Goal: Information Seeking & Learning: Find specific fact

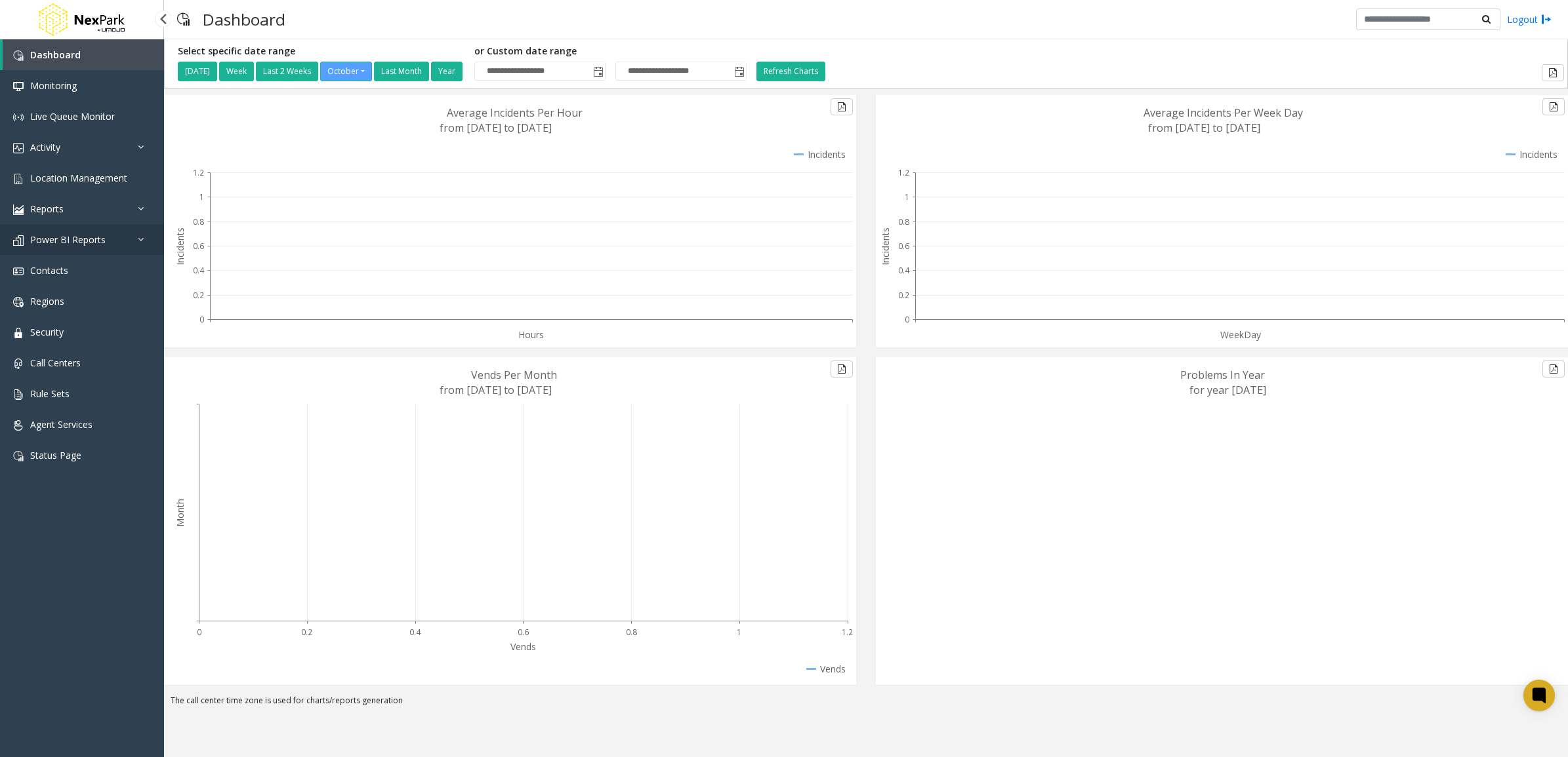
click at [110, 252] on link "Power BI Reports" at bounding box center [82, 240] width 164 height 31
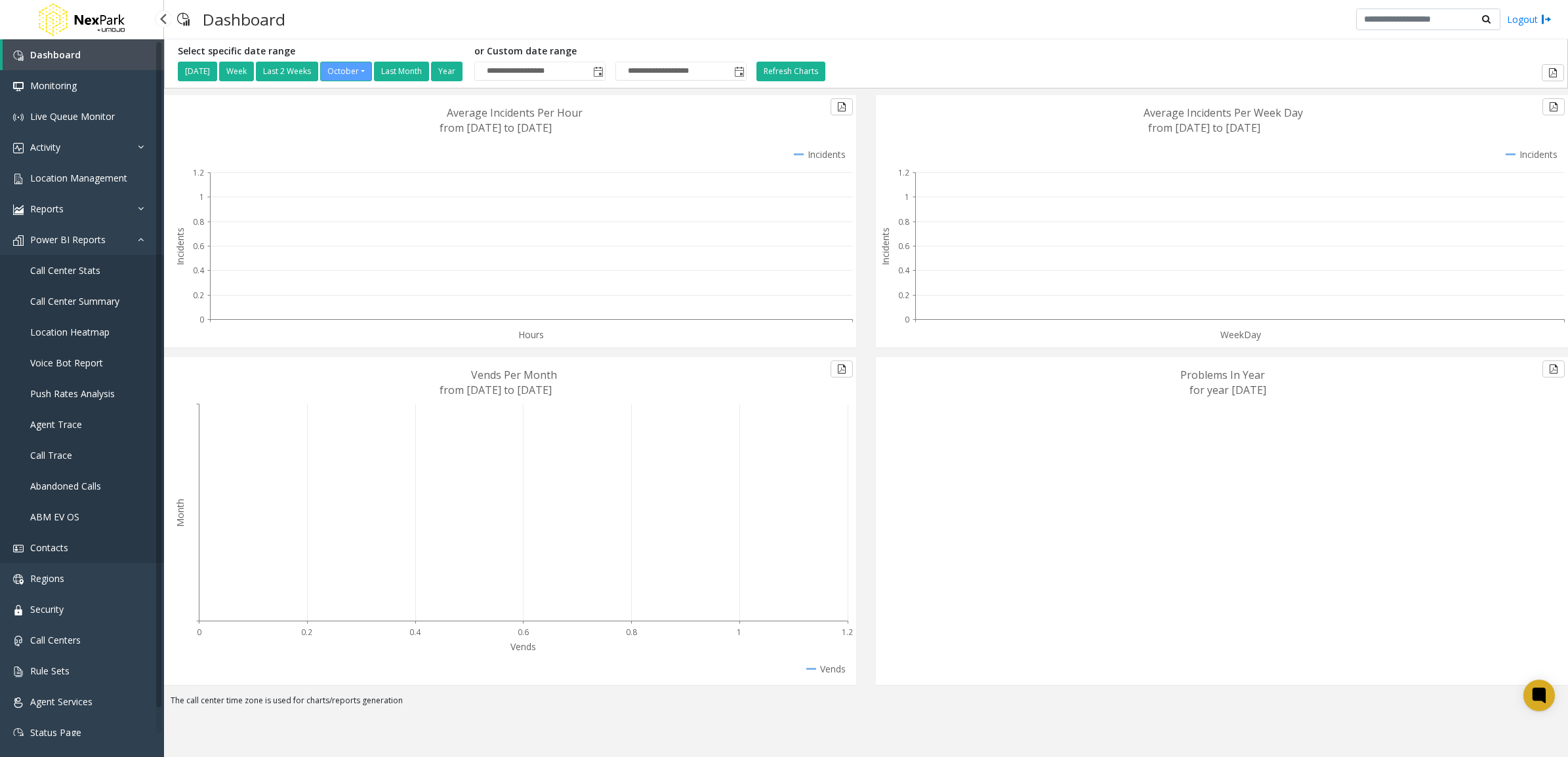
click at [67, 539] on link "Contacts" at bounding box center [82, 548] width 164 height 31
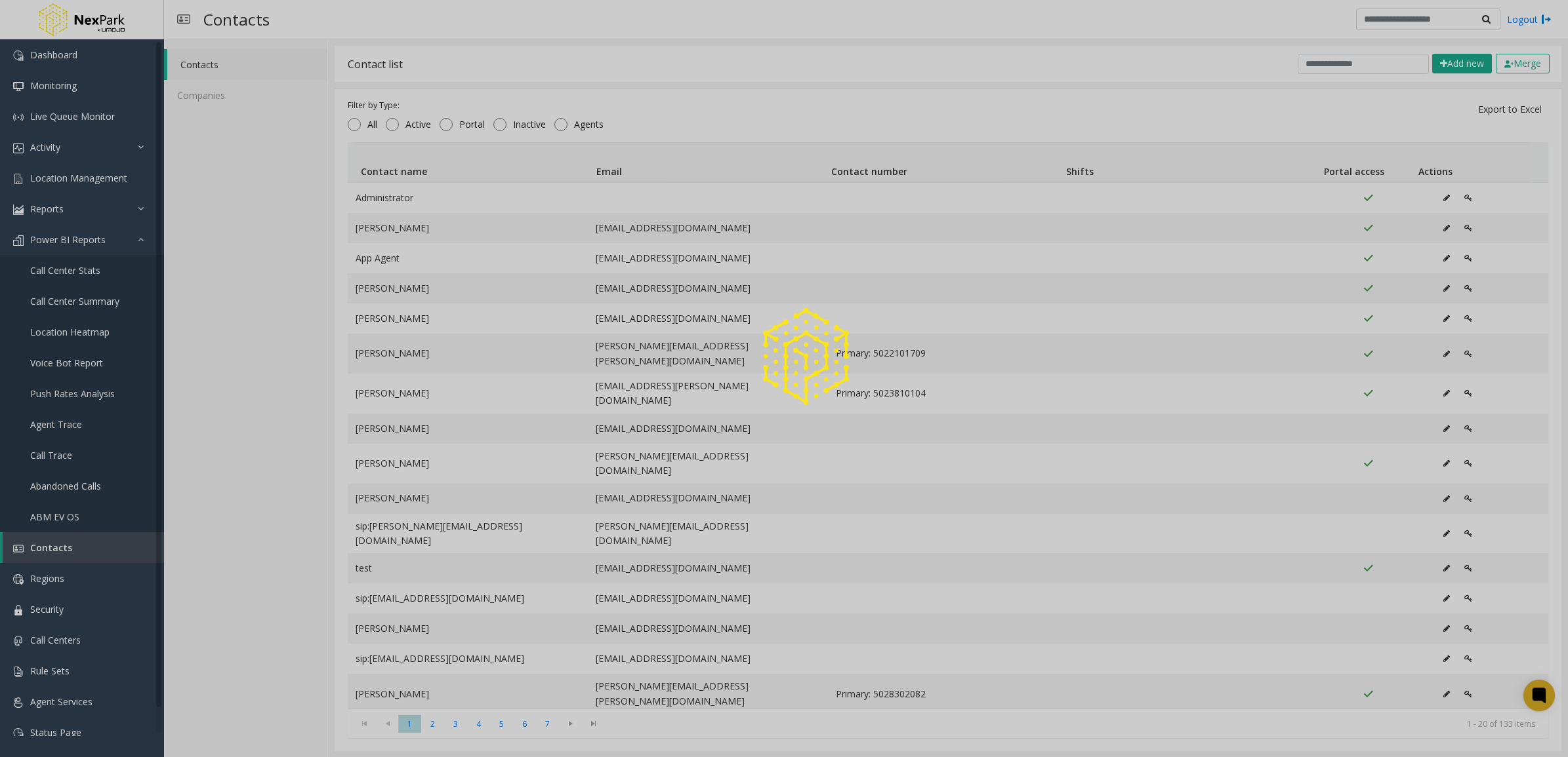
click at [83, 597] on div at bounding box center [784, 378] width 1568 height 757
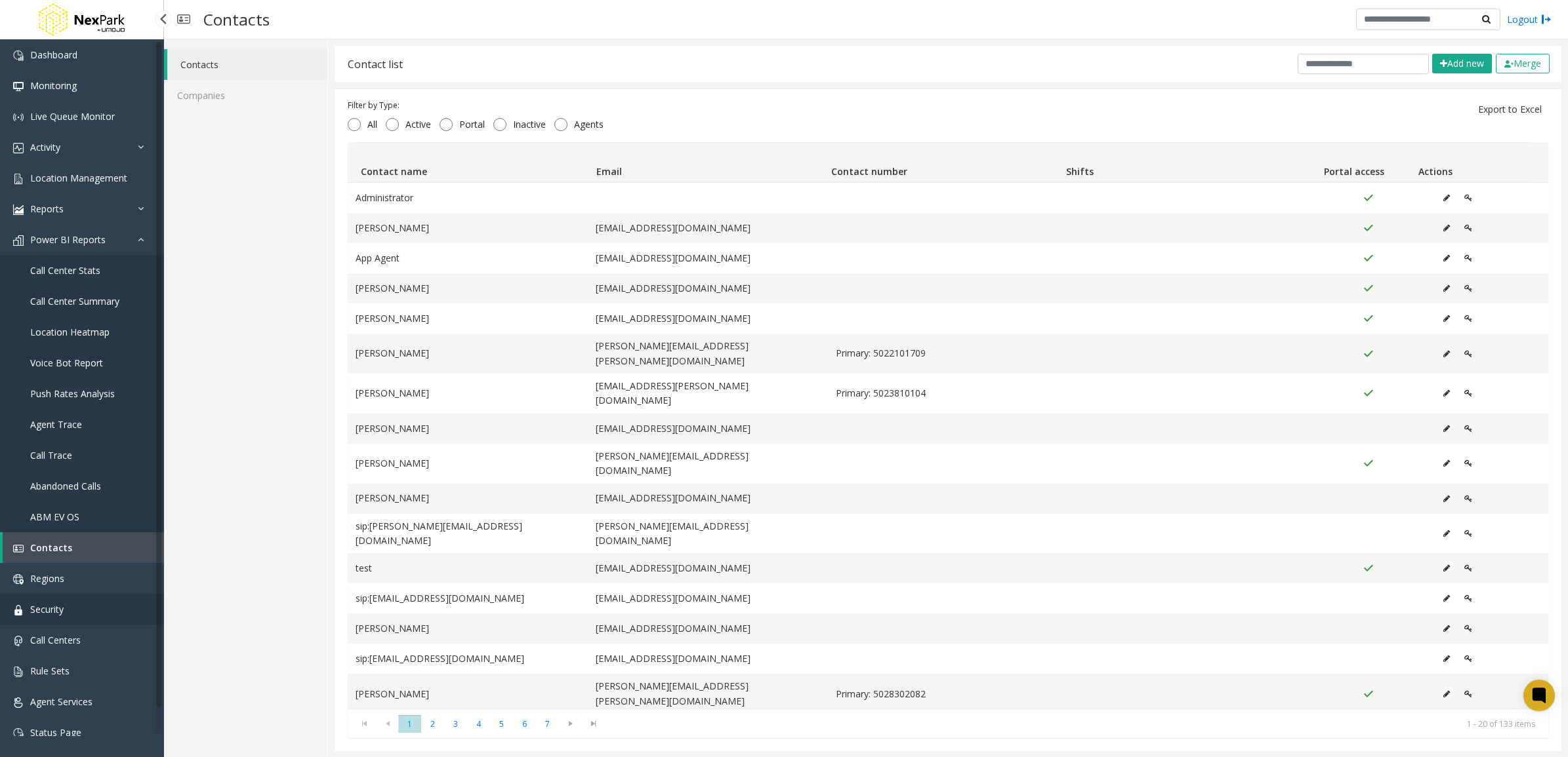
click at [63, 603] on span "Security" at bounding box center [46, 609] width 34 height 13
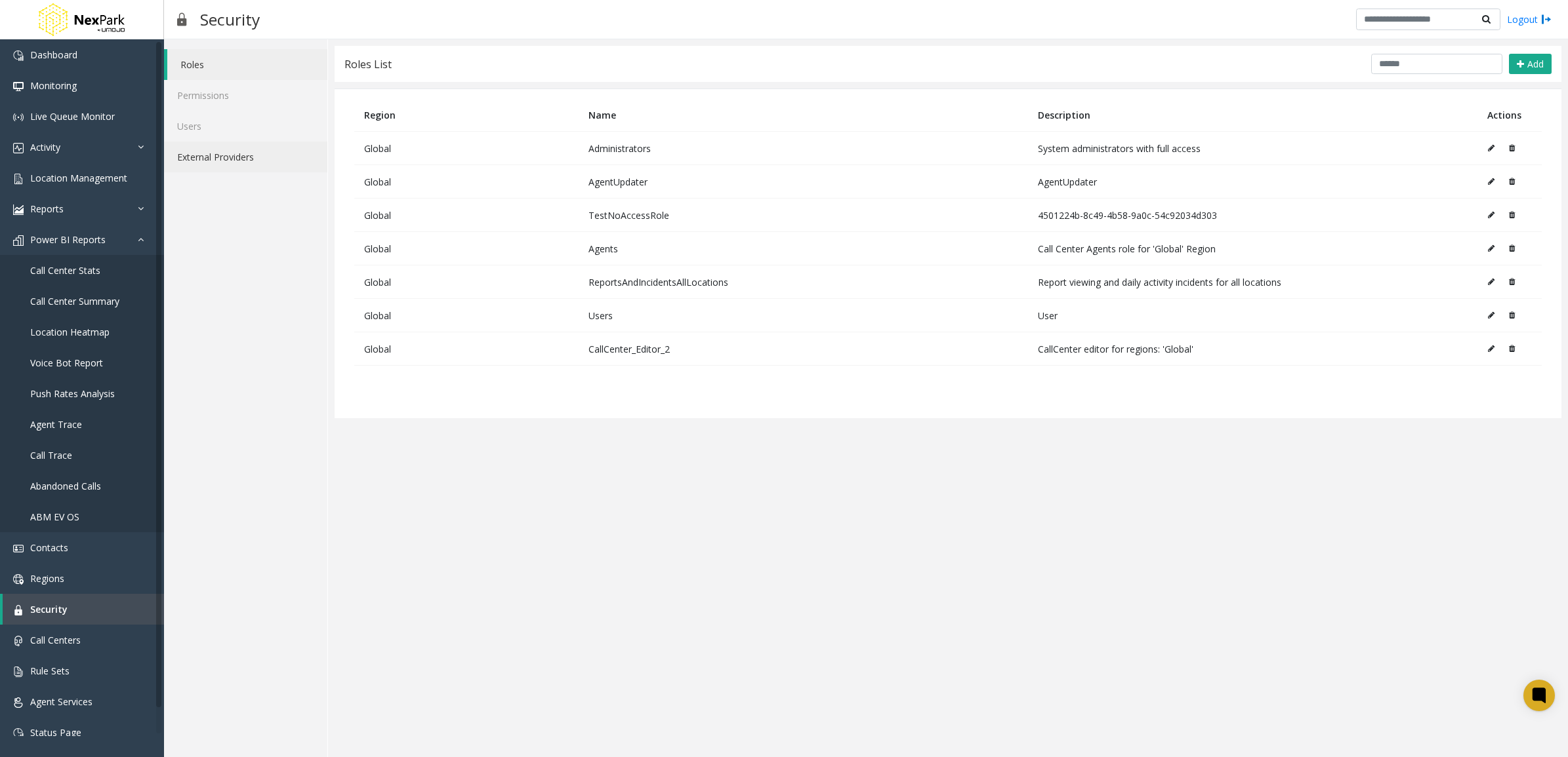
click at [231, 154] on link "External Providers" at bounding box center [246, 158] width 163 height 31
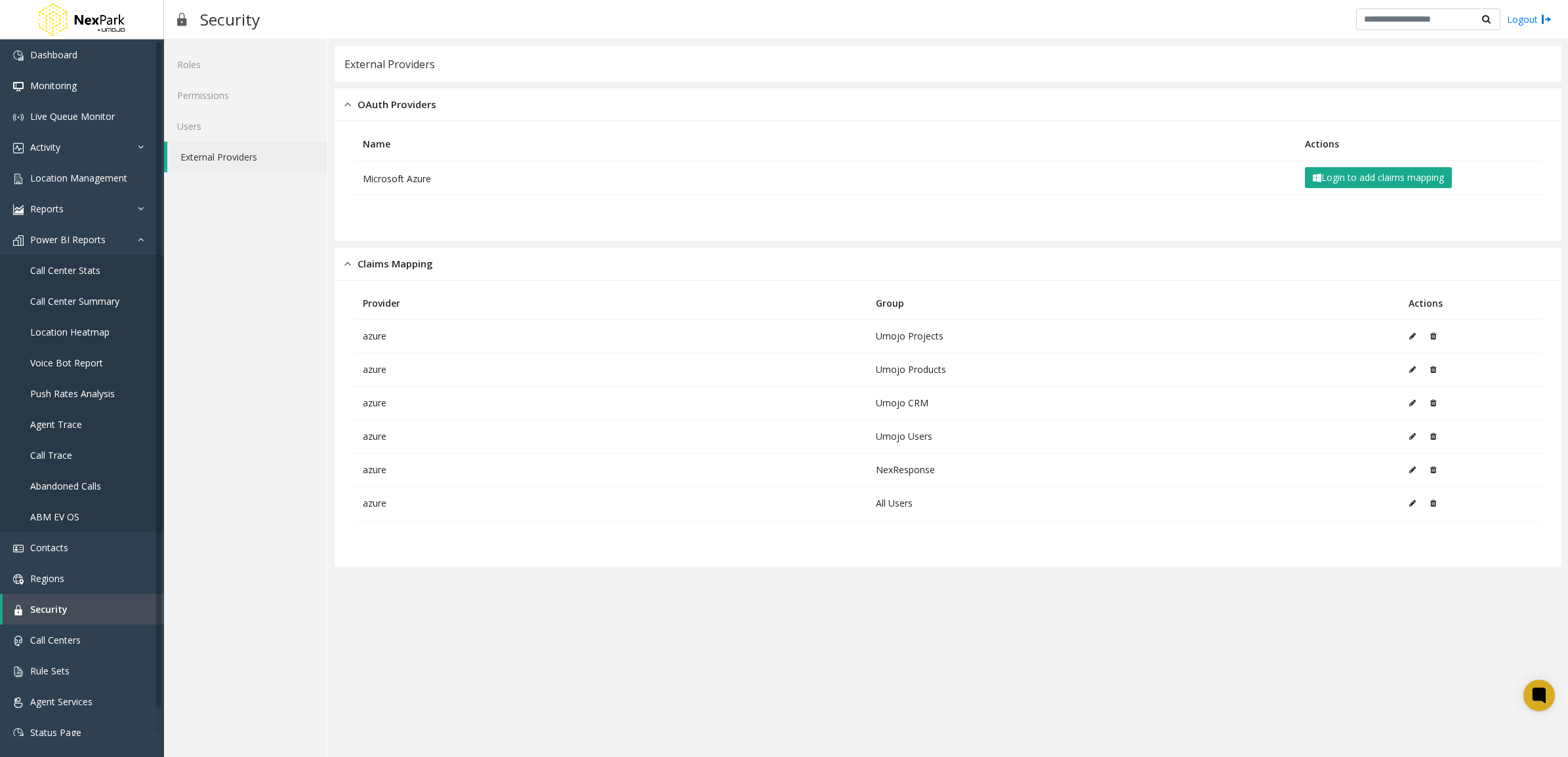
click at [886, 478] on td "NexResponse" at bounding box center [1132, 470] width 533 height 34
drag, startPoint x: 886, startPoint y: 478, endPoint x: 889, endPoint y: 526, distance: 48.1
click at [889, 526] on table "Provider Group Actions azure Umojo Projects azure Umojo Products azure Umojo CR…" at bounding box center [948, 423] width 1203 height 273
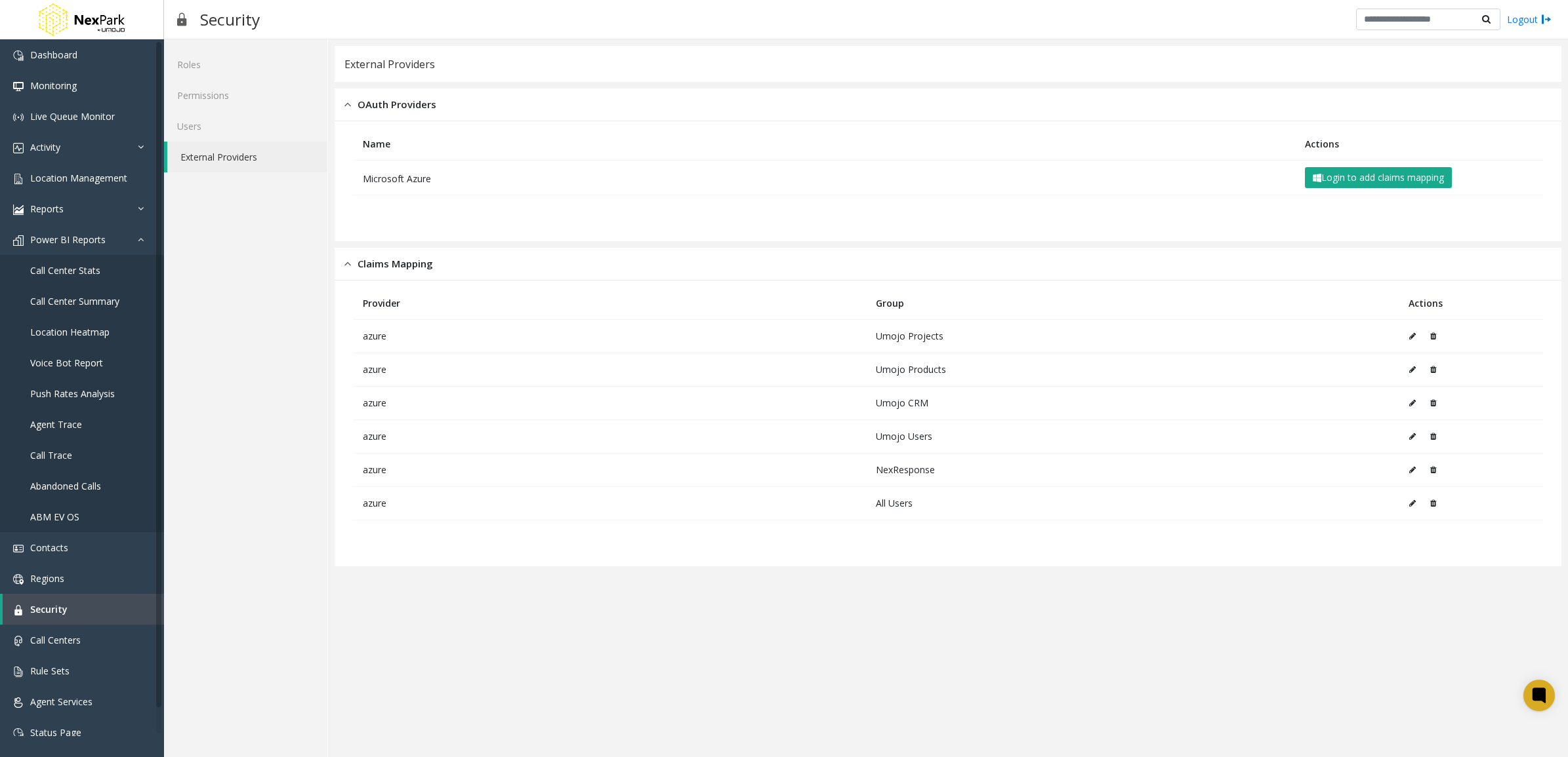
click at [794, 600] on app-external-auth "External Providers OAuth Providers Name Actions Microsoft Azure Login to add cl…" at bounding box center [948, 397] width 1227 height 705
click at [581, 654] on app-external-auth "External Providers OAuth Providers Name Actions Microsoft Azure Login to add cl…" at bounding box center [948, 397] width 1227 height 705
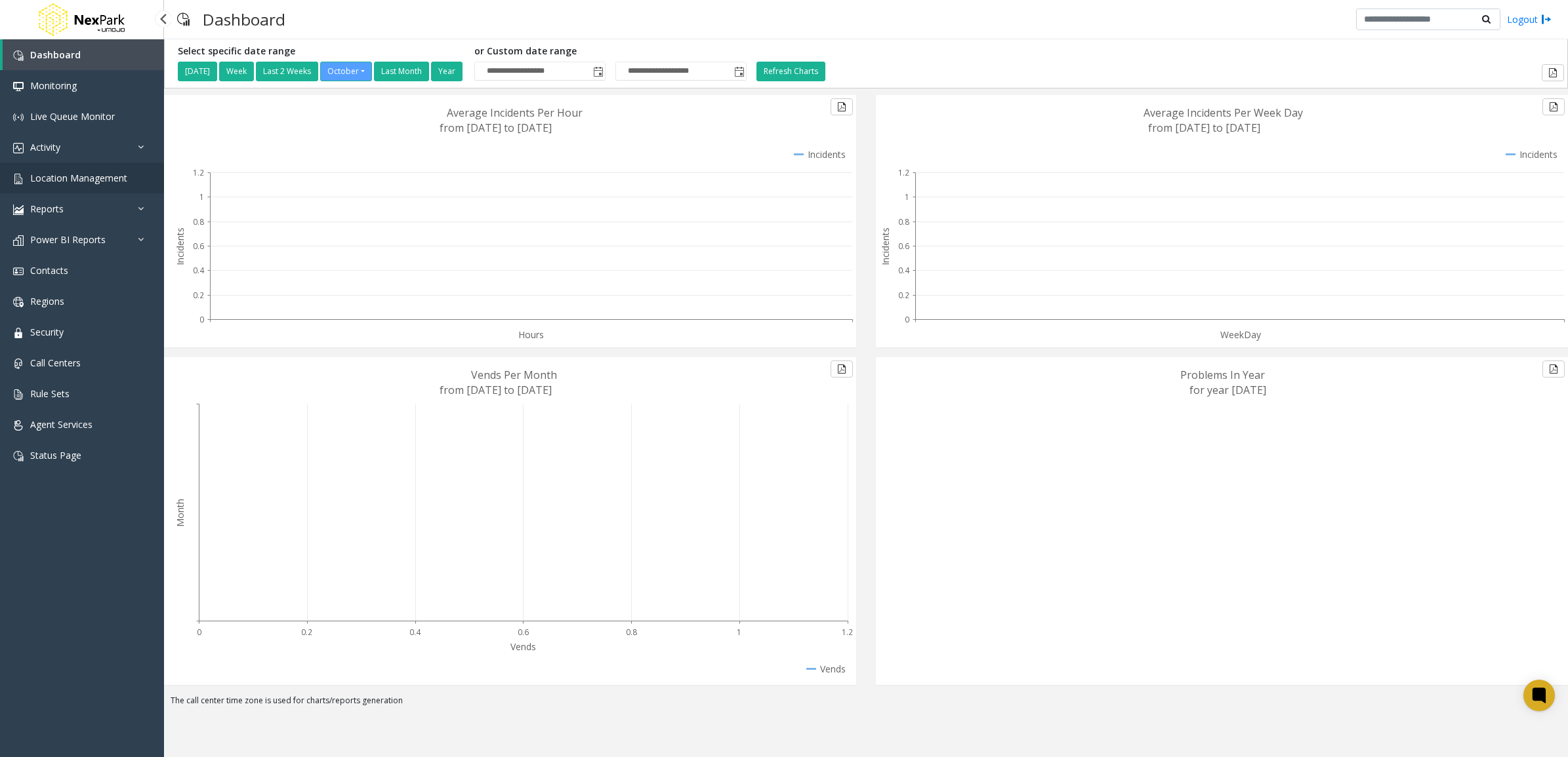
click at [100, 175] on span "Location Management" at bounding box center [78, 178] width 97 height 13
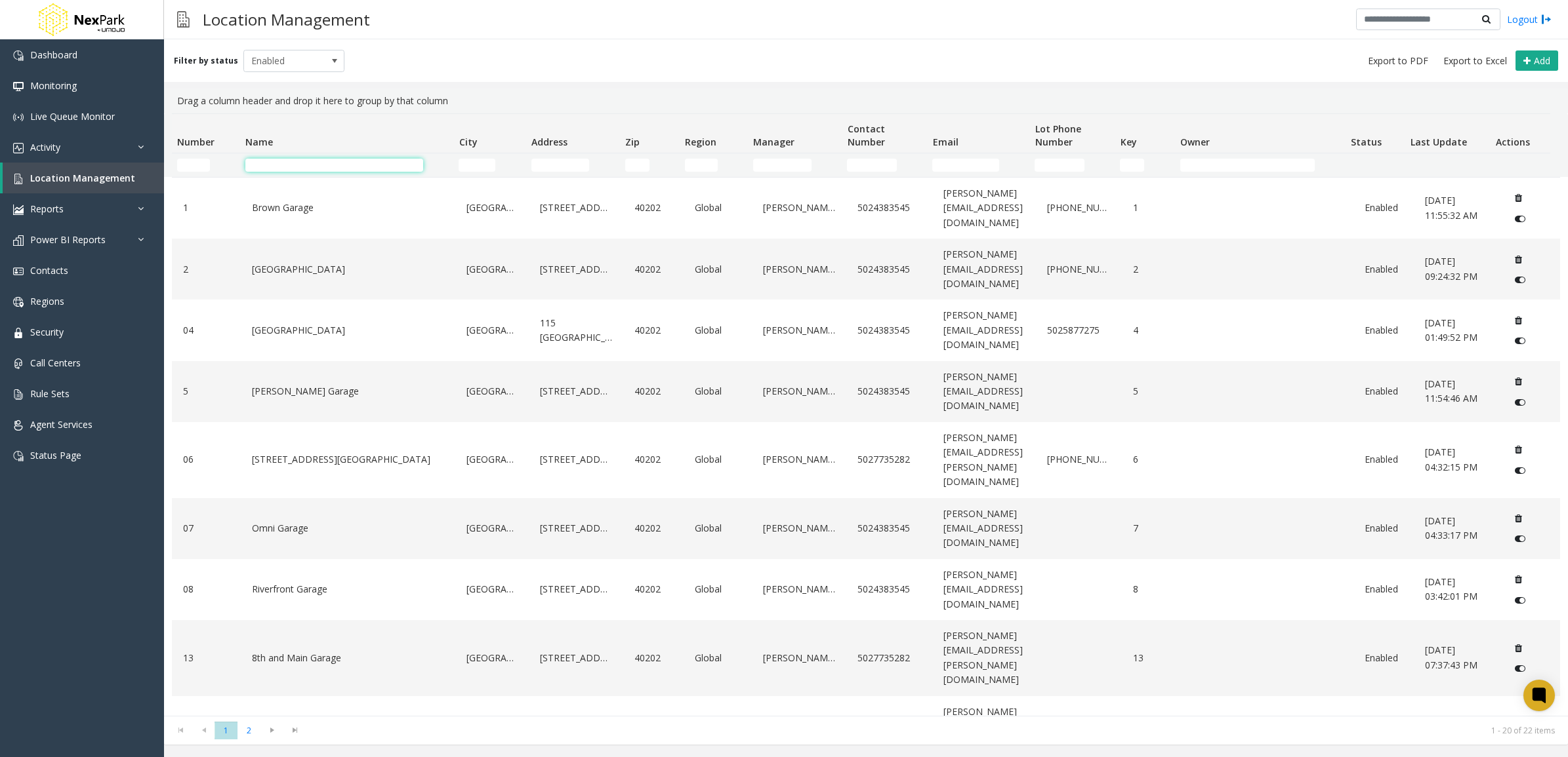
click at [302, 162] on input "Name Filter" at bounding box center [335, 165] width 178 height 14
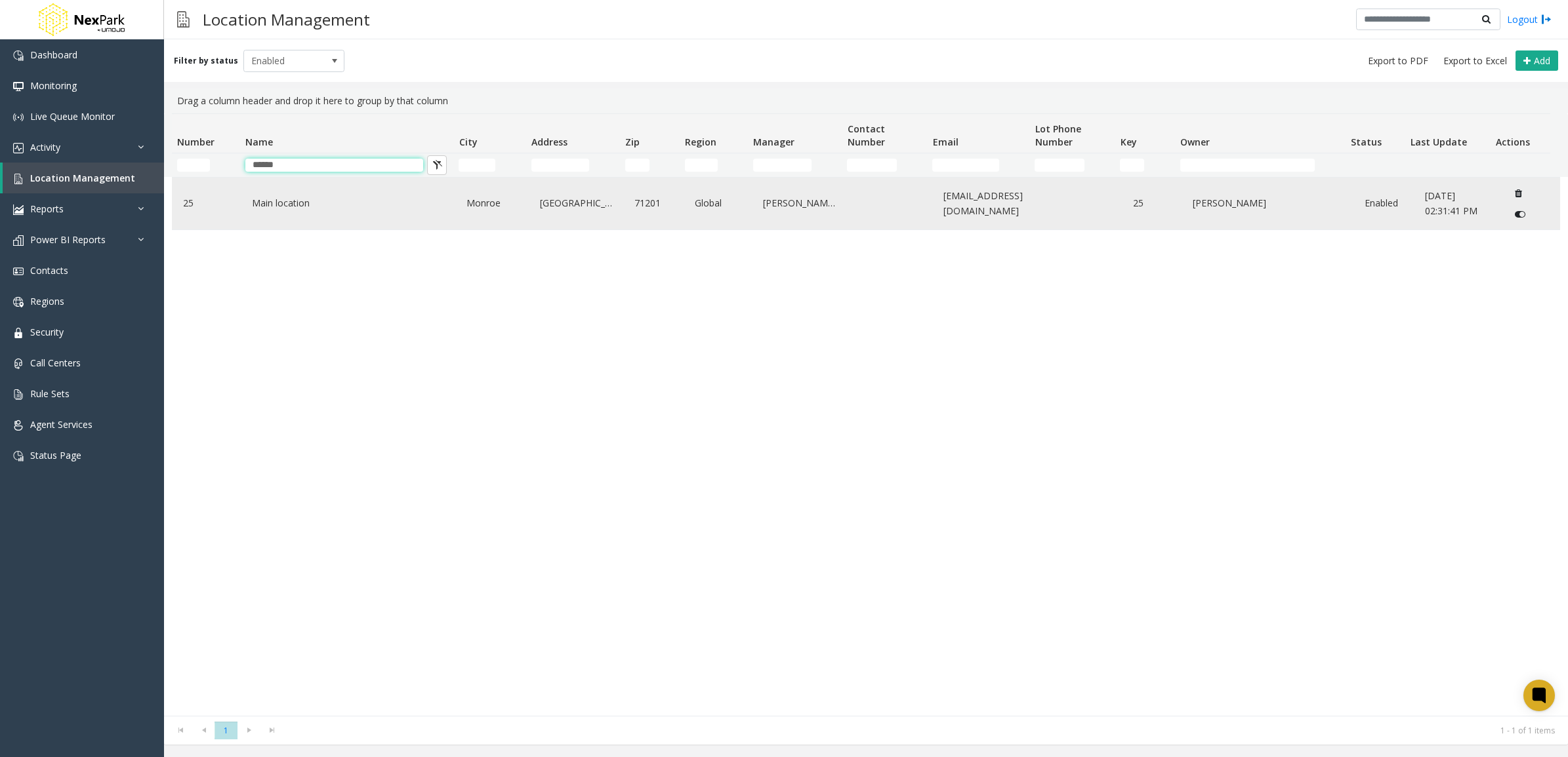
type input "******"
click at [256, 223] on div "Main location" at bounding box center [348, 203] width 199 height 42
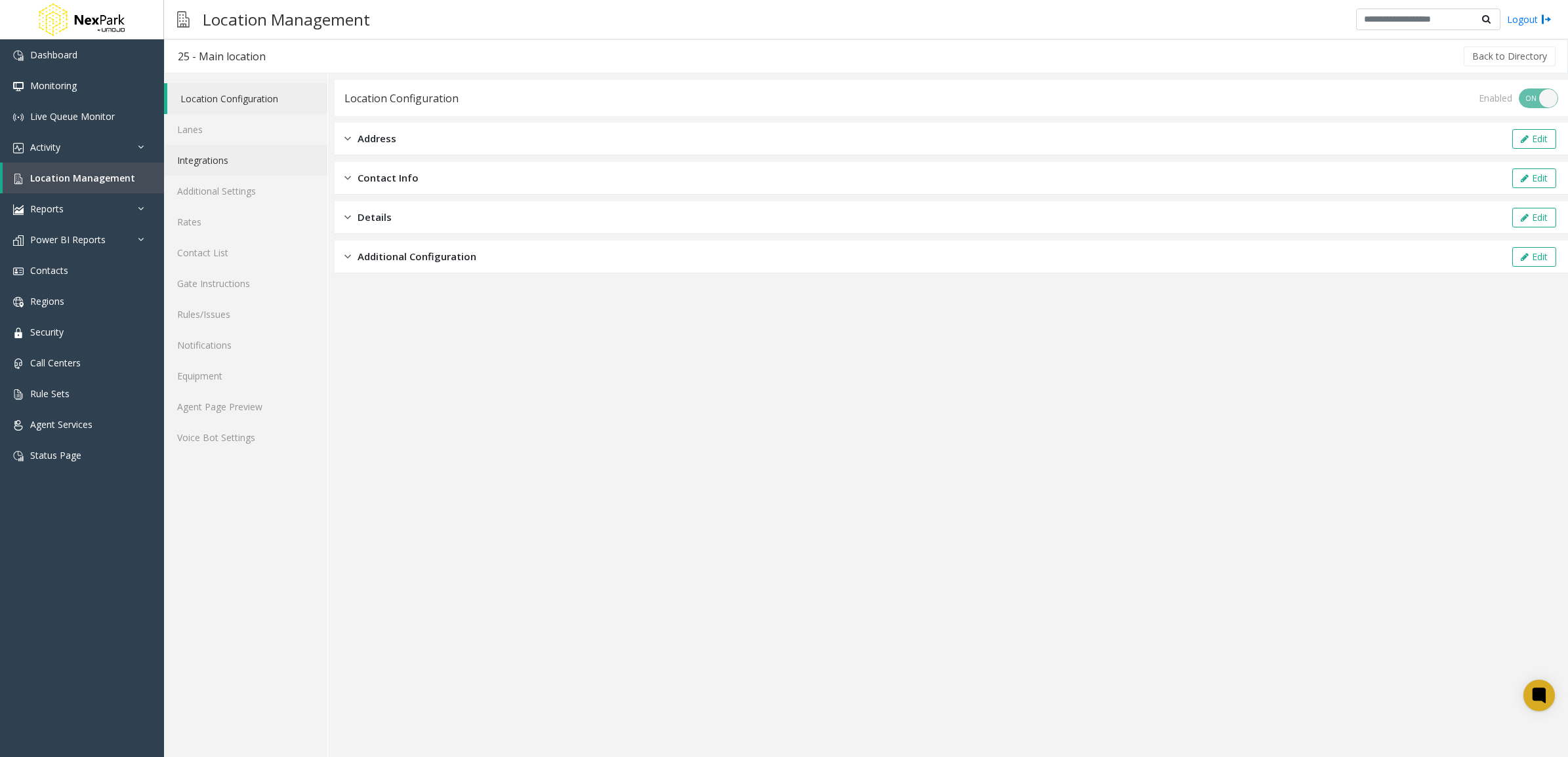
click at [236, 168] on link "Integrations" at bounding box center [246, 160] width 163 height 31
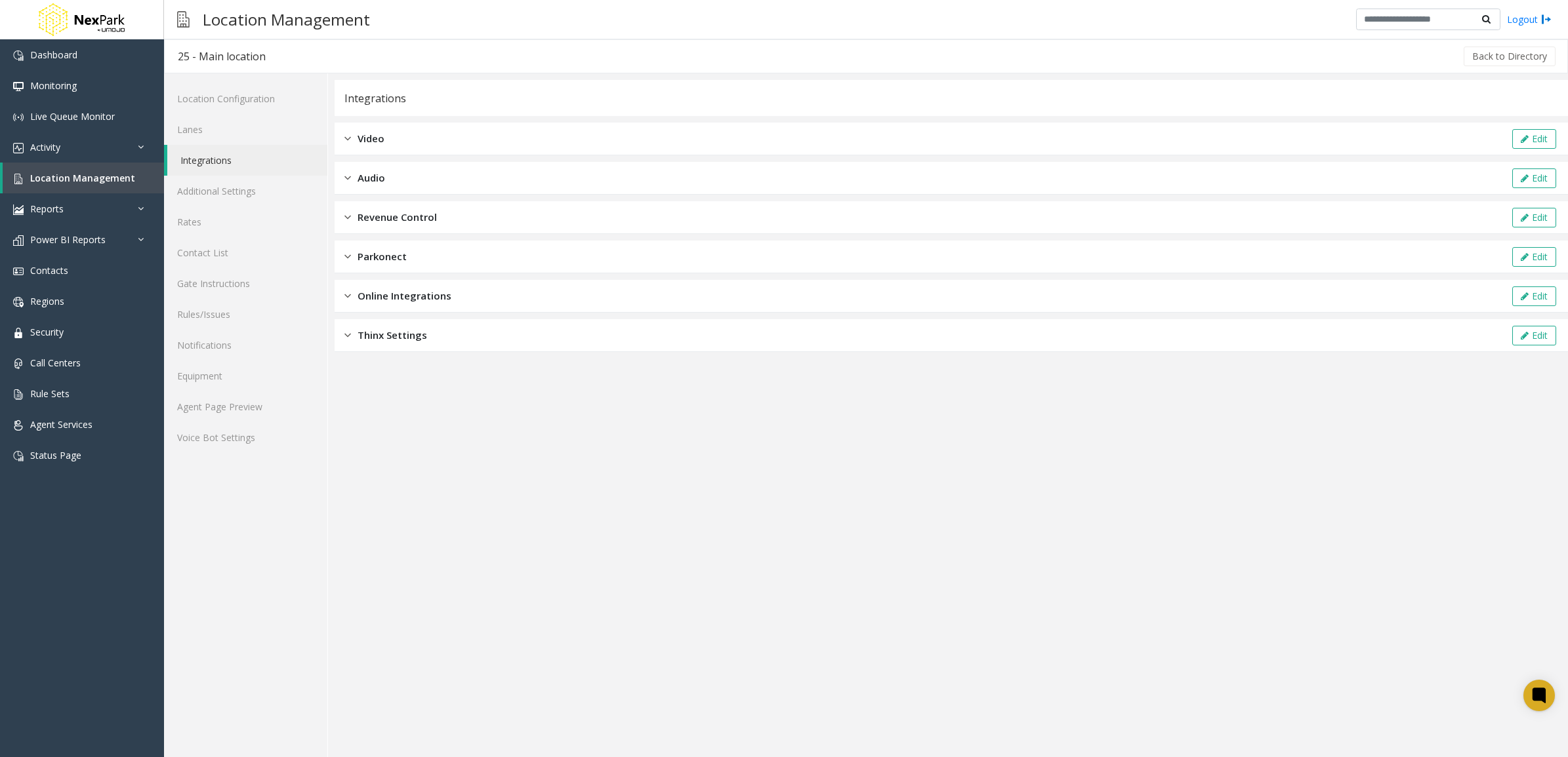
click at [391, 218] on span "Revenue Control" at bounding box center [398, 218] width 79 height 15
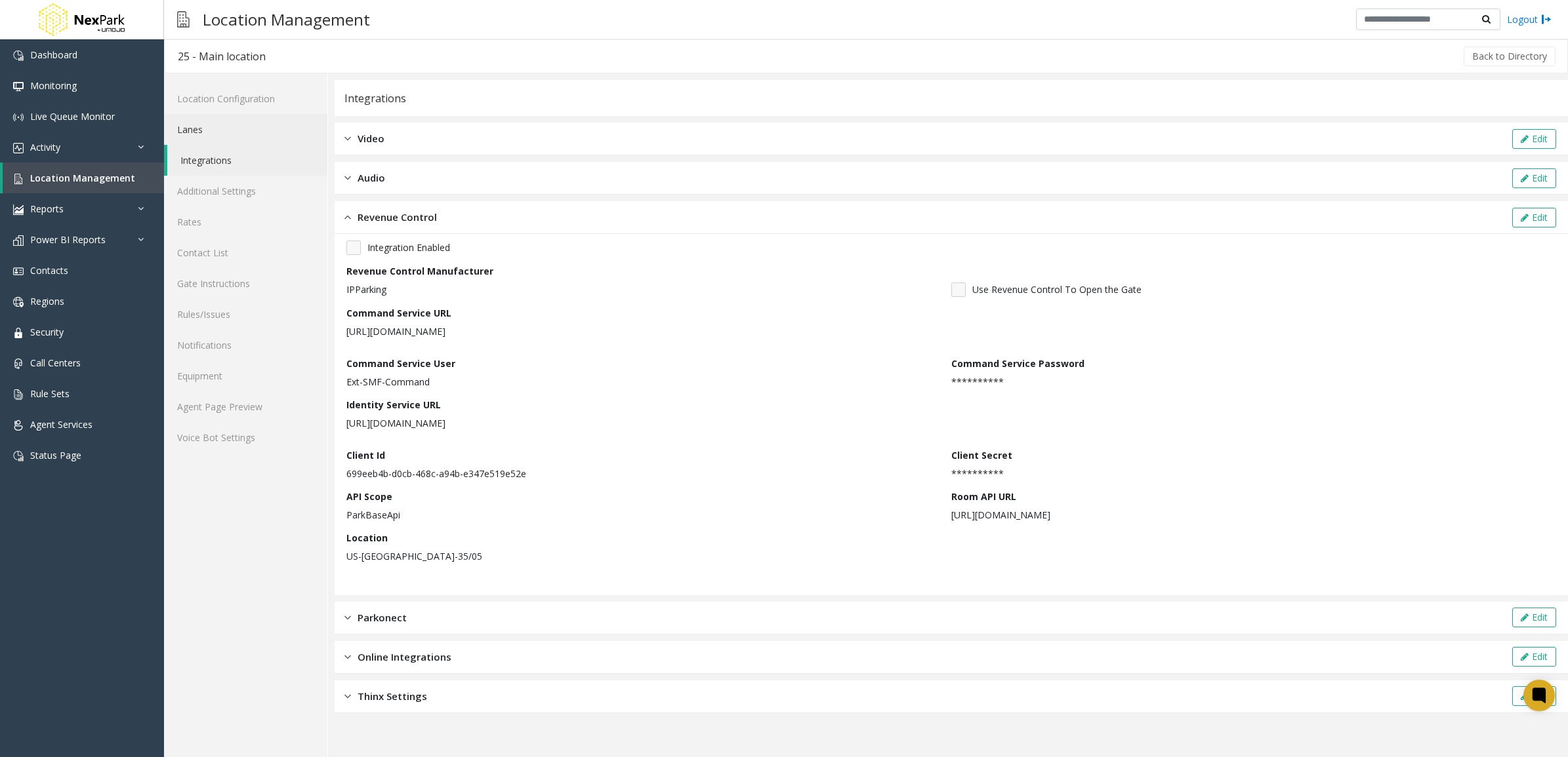
click at [202, 125] on link "Lanes" at bounding box center [246, 130] width 163 height 31
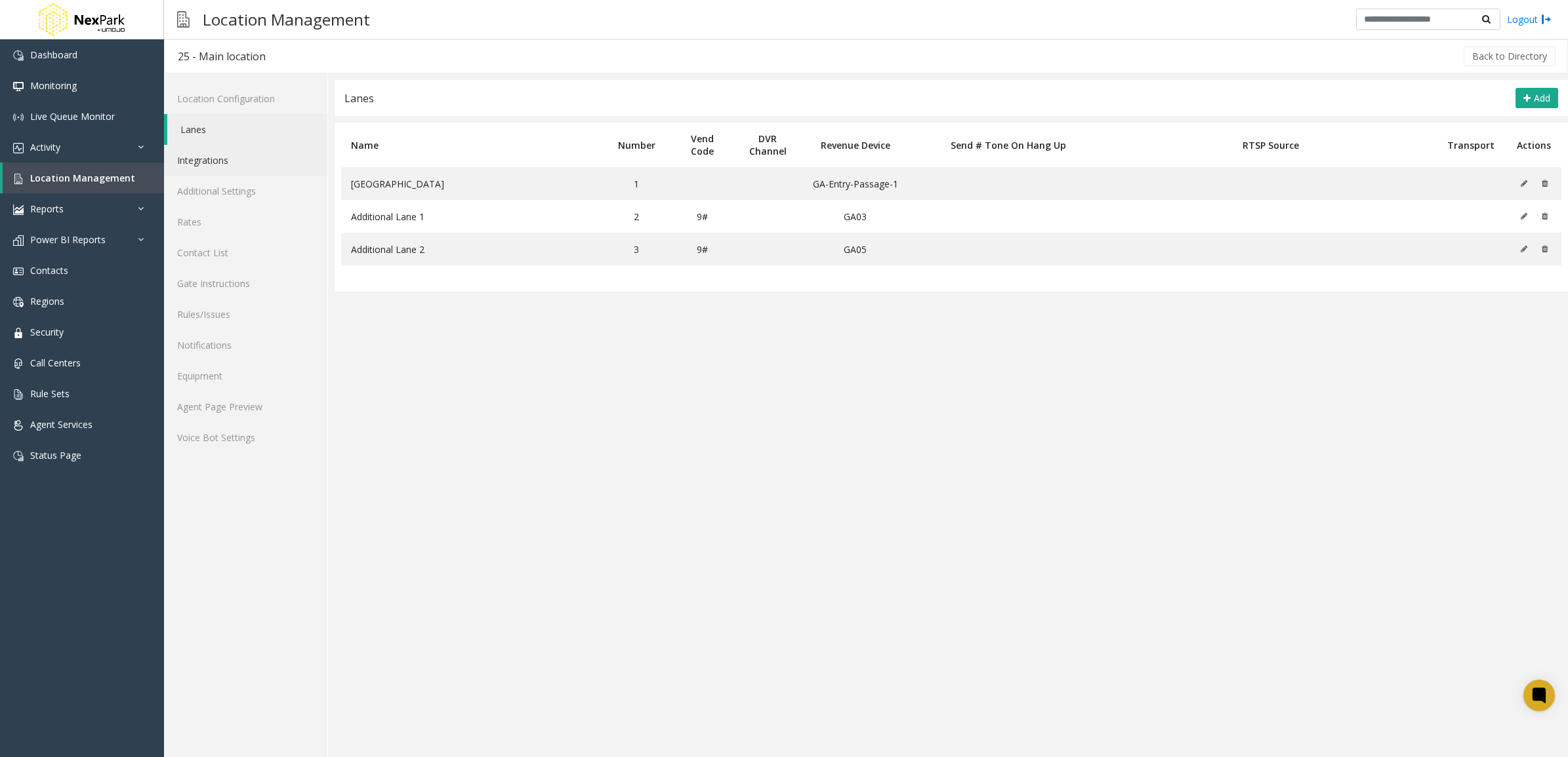
click at [240, 169] on link "Integrations" at bounding box center [246, 160] width 163 height 31
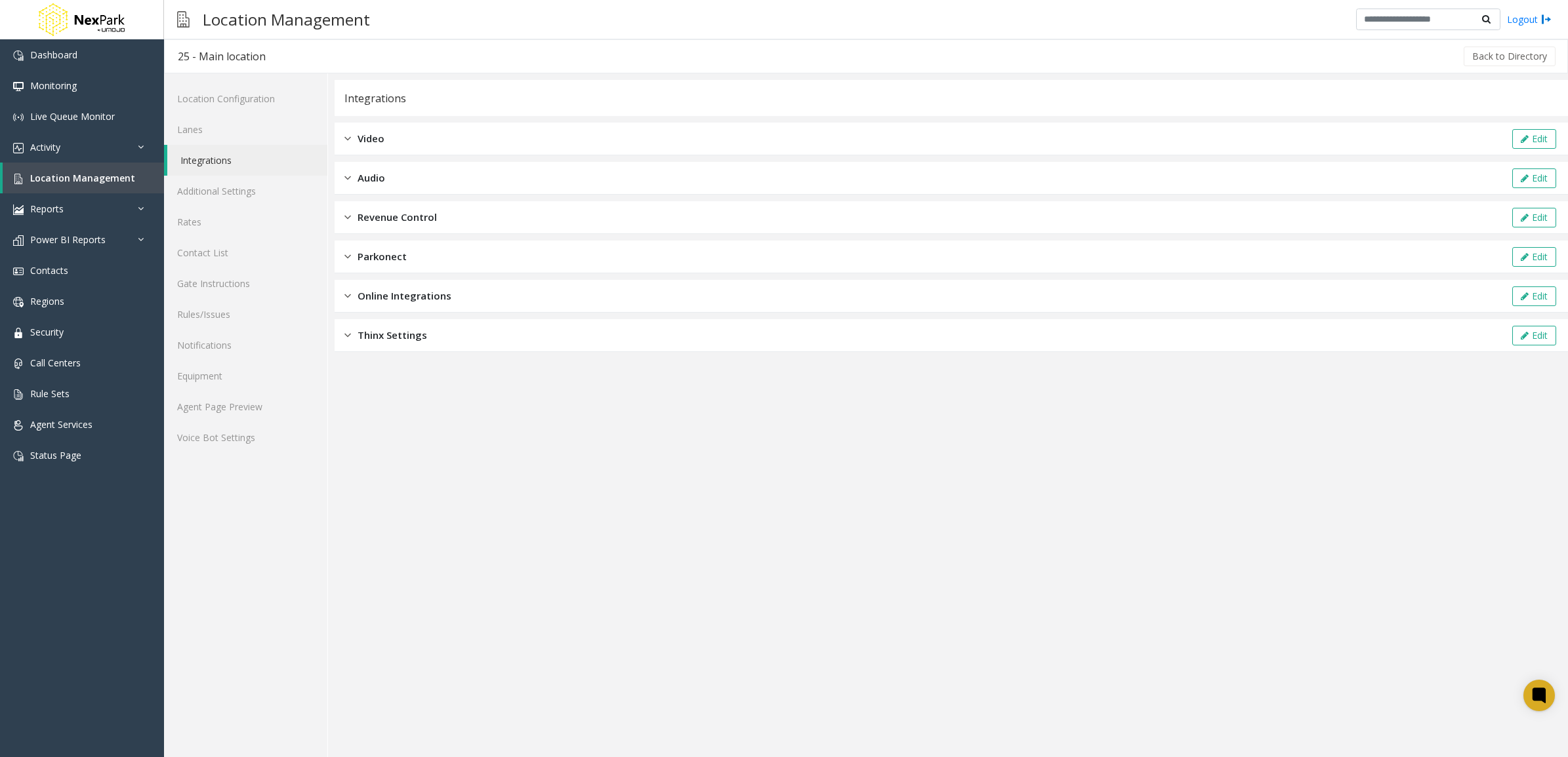
click at [409, 221] on span "Revenue Control" at bounding box center [398, 218] width 79 height 15
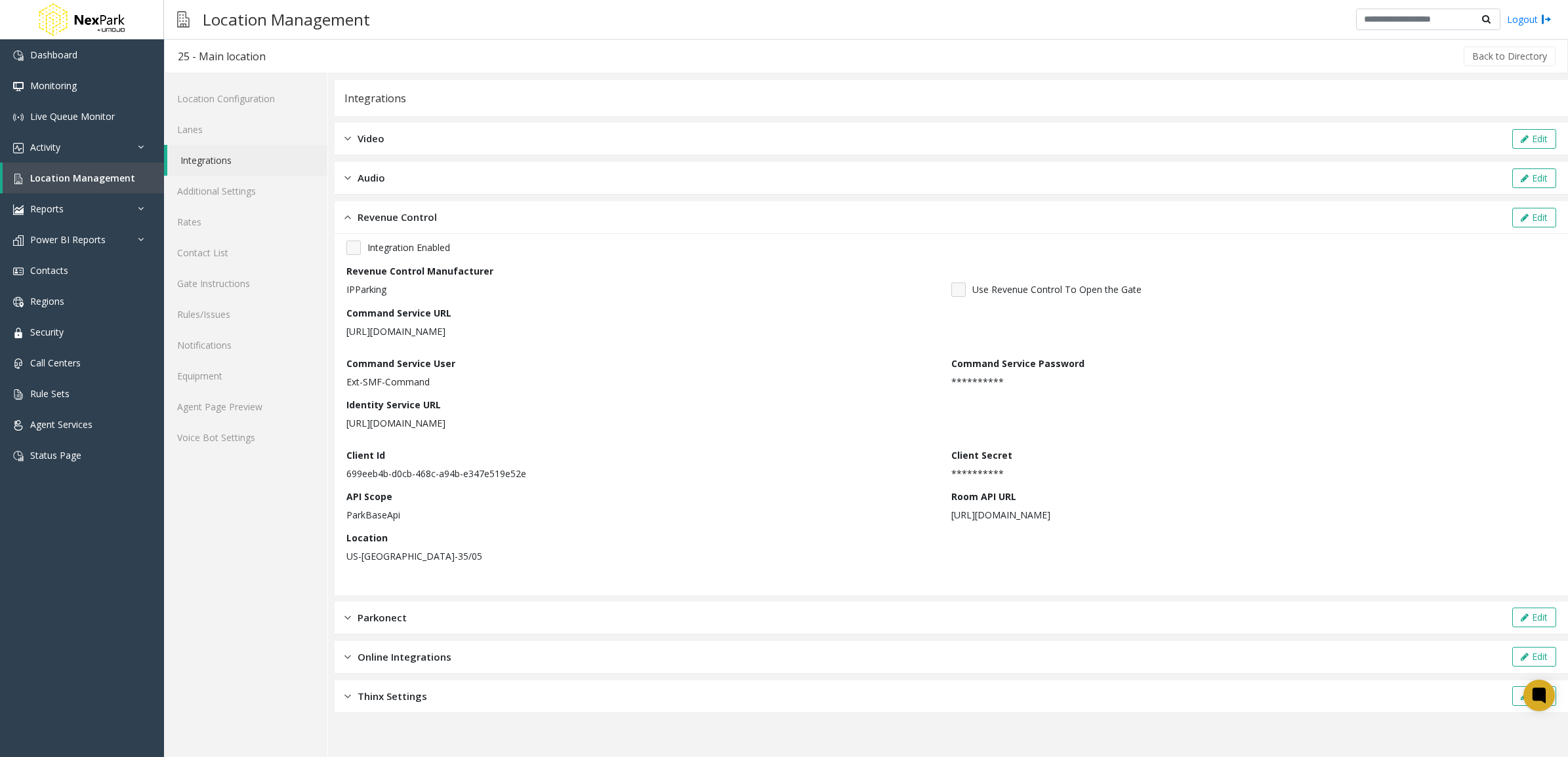
click at [431, 335] on p "https://ext-smf.ipparkingna.com/CommandService.svc" at bounding box center [643, 332] width 595 height 14
drag, startPoint x: 431, startPoint y: 335, endPoint x: 551, endPoint y: 417, distance: 145.3
click at [551, 417] on p "https://ids-smf.ipparkingna.com/" at bounding box center [643, 423] width 595 height 14
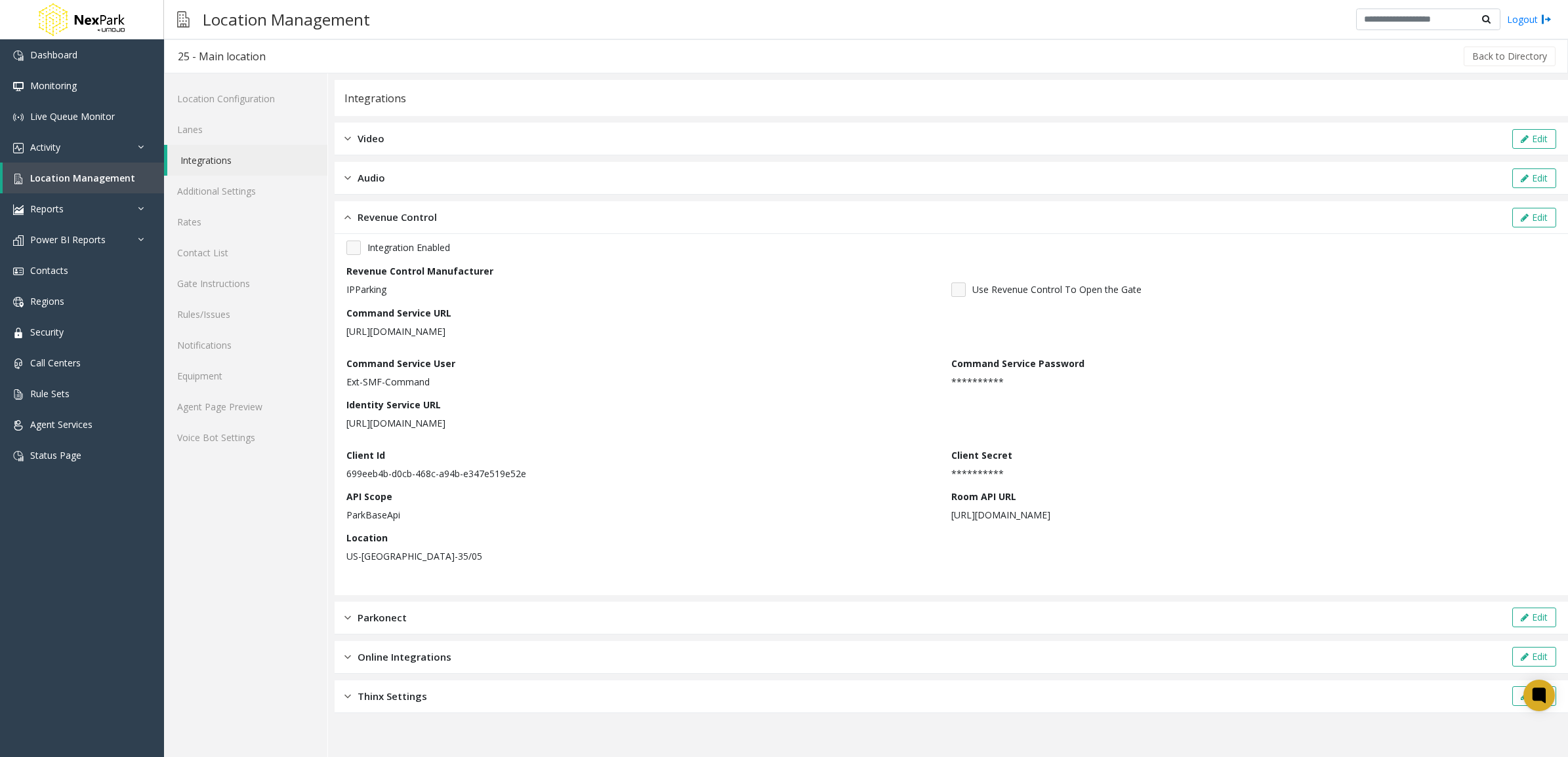
click at [457, 424] on p "https://ids-smf.ipparkingna.com/" at bounding box center [643, 423] width 595 height 14
drag, startPoint x: 457, startPoint y: 424, endPoint x: 568, endPoint y: 450, distance: 114.0
click at [568, 450] on div "Client Id 699eeb4b-d0cb-468c-a94b-e347e519e52e" at bounding box center [648, 464] width 605 height 32
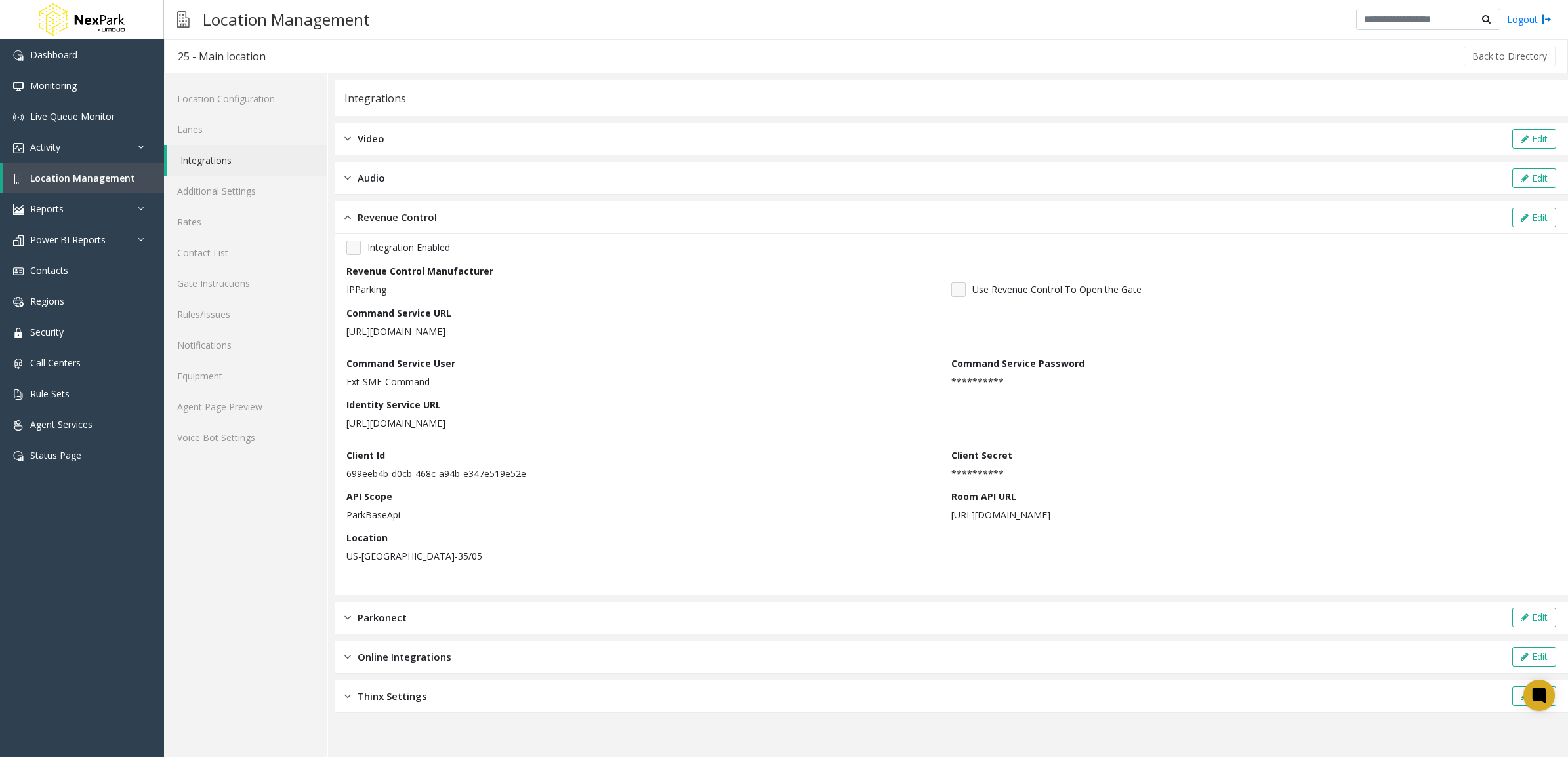
click at [437, 423] on p "https://ids-smf.ipparkingna.com/" at bounding box center [643, 423] width 595 height 14
drag, startPoint x: 437, startPoint y: 423, endPoint x: 562, endPoint y: 448, distance: 127.5
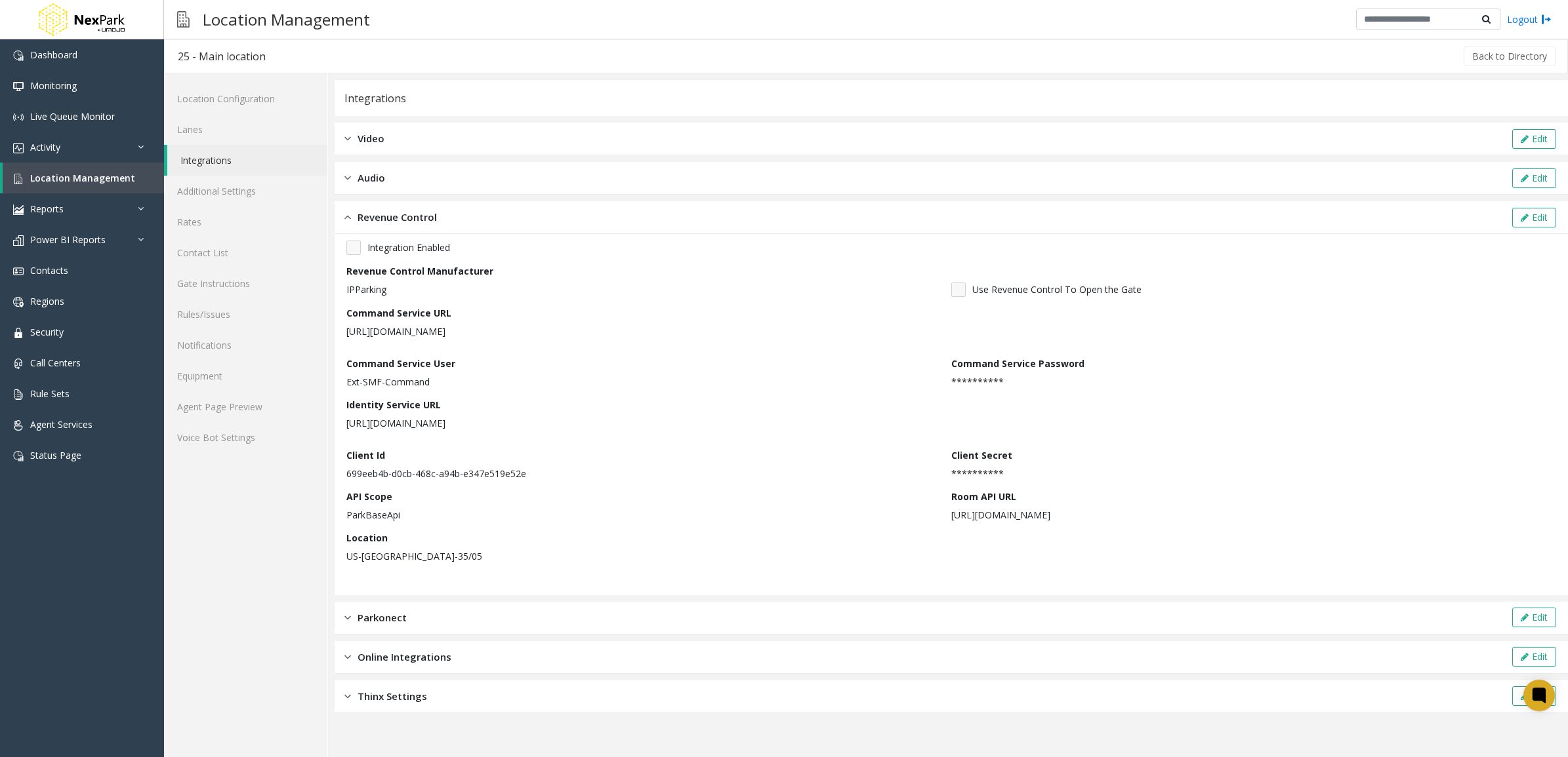
click at [562, 448] on div "**********" at bounding box center [951, 406] width 1210 height 332
click at [460, 424] on p "https://ids-smf.ipparkingna.com/" at bounding box center [643, 423] width 595 height 14
drag, startPoint x: 460, startPoint y: 424, endPoint x: 580, endPoint y: 448, distance: 122.4
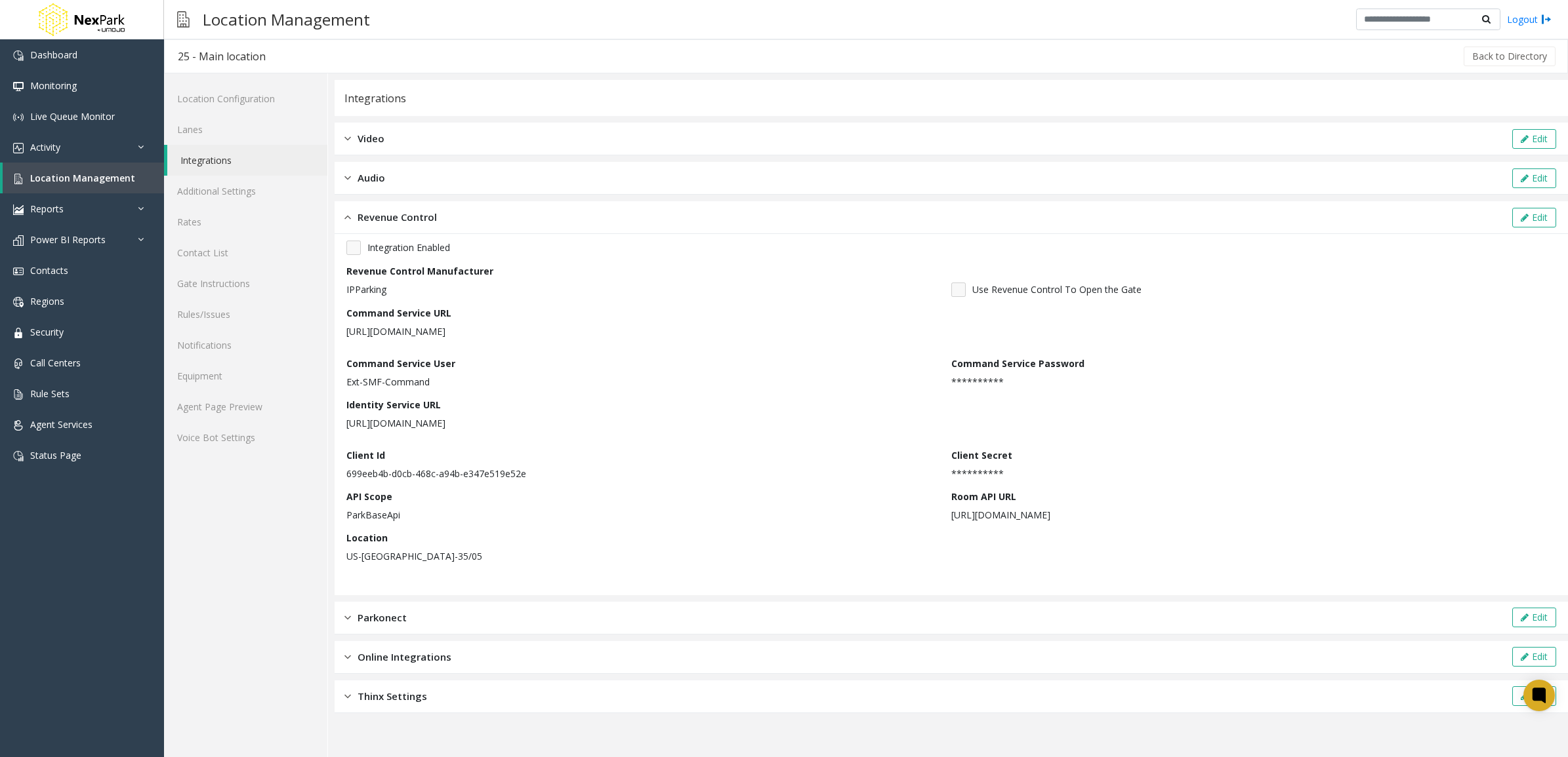
click at [580, 449] on div "Client Id 699eeb4b-d0cb-468c-a94b-e347e519e52e" at bounding box center [648, 464] width 605 height 32
click at [1042, 509] on p "https://api-smf.ipparkingna.com/api/v1.0" at bounding box center [1251, 515] width 599 height 14
click at [1042, 512] on p "https://api-smf.ipparkingna.com/api/v1.0" at bounding box center [1251, 515] width 599 height 14
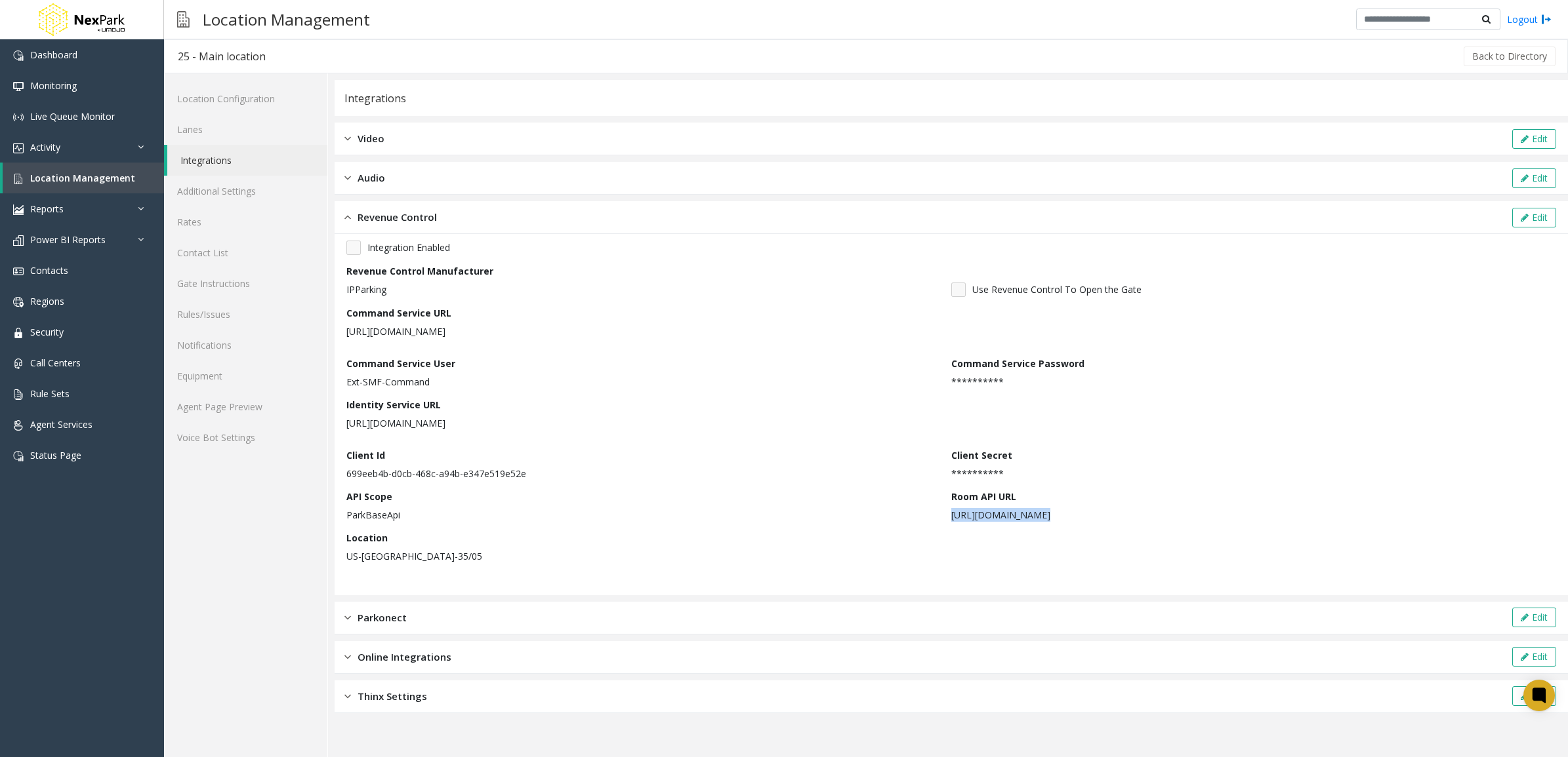
click at [1042, 512] on p "https://api-smf.ipparkingna.com/api/v1.0" at bounding box center [1251, 515] width 599 height 14
